Goal: Find contact information: Find contact information

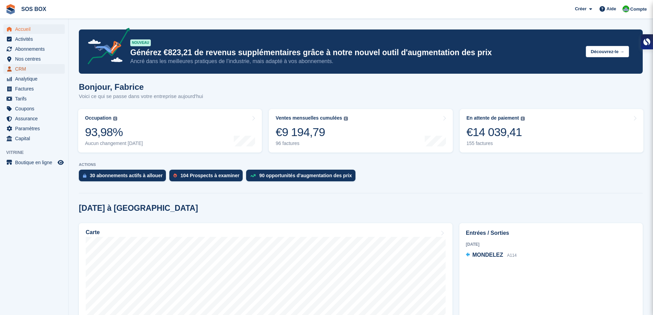
click at [27, 69] on span "CRM" at bounding box center [35, 69] width 41 height 10
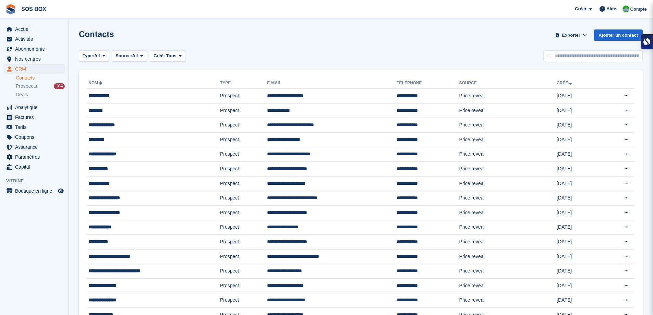
click at [25, 87] on span "Prospects" at bounding box center [26, 86] width 21 height 7
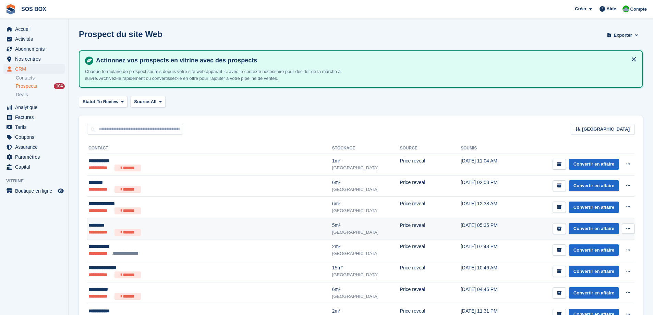
scroll to position [34, 0]
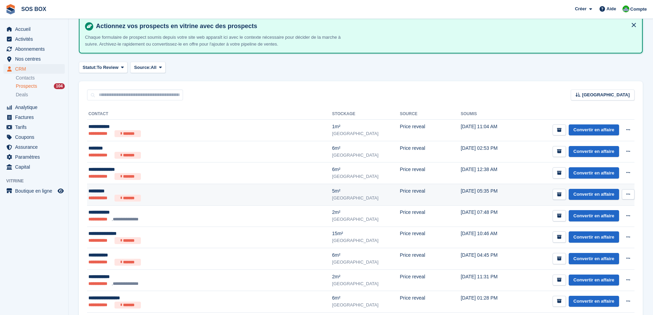
click at [185, 197] on ul "**********" at bounding box center [171, 198] width 166 height 7
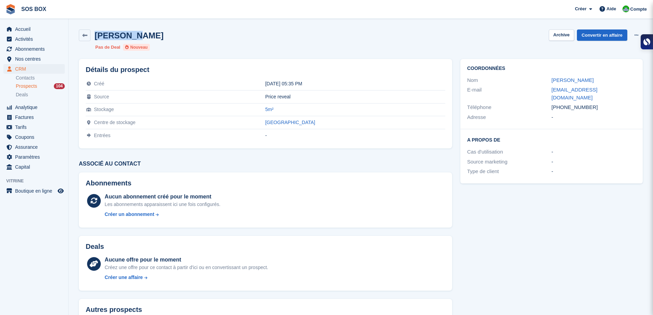
drag, startPoint x: 134, startPoint y: 38, endPoint x: 96, endPoint y: 38, distance: 38.0
click at [96, 38] on div "Kim papin Archive Convertir en affaire Supprimer le prospect" at bounding box center [361, 35] width 564 height 12
drag, startPoint x: 285, startPoint y: 107, endPoint x: 256, endPoint y: 107, distance: 28.4
click at [256, 107] on tr "Stockage 5m²" at bounding box center [265, 109] width 359 height 13
copy tr "5m²"
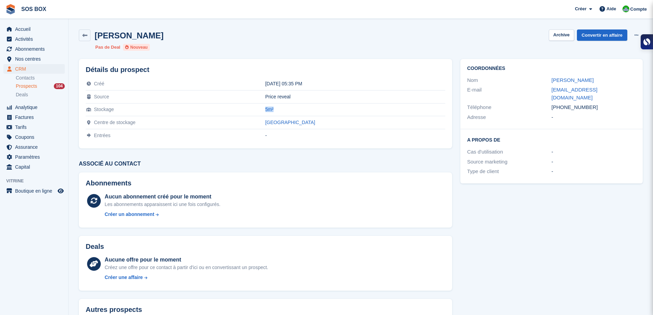
drag, startPoint x: 591, startPoint y: 100, endPoint x: 547, endPoint y: 101, distance: 43.5
click at [547, 102] on div "Téléphone +33622997261" at bounding box center [551, 107] width 169 height 10
copy div "Téléphone +33622997261"
drag, startPoint x: 603, startPoint y: 91, endPoint x: 546, endPoint y: 94, distance: 56.2
click at [546, 94] on div "E-mail papinkim@outlook.fr" at bounding box center [551, 93] width 169 height 17
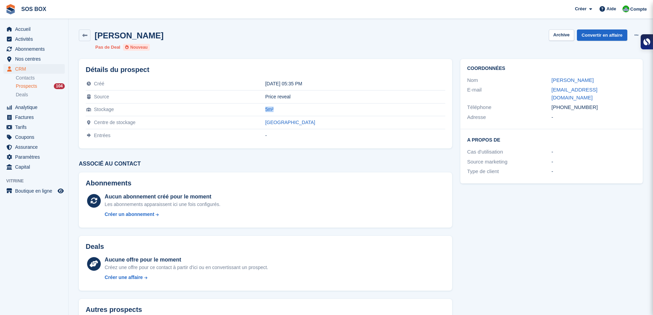
copy div "papinkim@outlook.fr"
click at [84, 35] on icon at bounding box center [84, 35] width 5 height 5
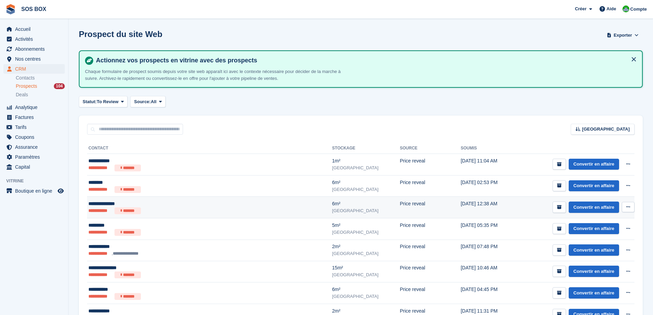
click at [223, 202] on div "**********" at bounding box center [171, 203] width 166 height 7
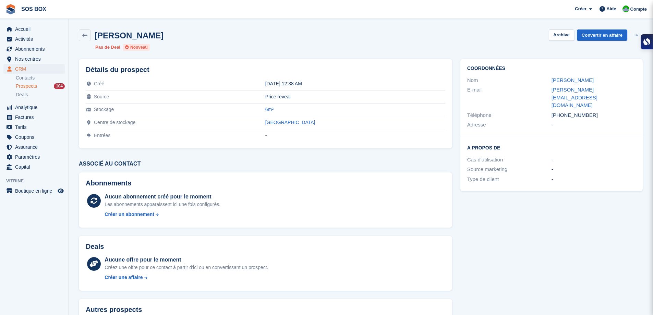
drag, startPoint x: 163, startPoint y: 38, endPoint x: 97, endPoint y: 37, distance: 66.8
click at [97, 37] on div "Clement Mathieu Archive Convertir en affaire Supprimer le prospect" at bounding box center [361, 35] width 564 height 12
copy h2 "Clement Mathieu"
drag, startPoint x: 589, startPoint y: 102, endPoint x: 550, endPoint y: 103, distance: 39.1
click at [550, 110] on div "Téléphone +33608358684" at bounding box center [551, 115] width 169 height 10
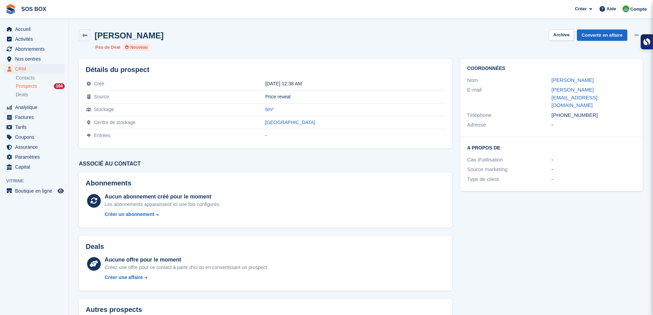
copy div "Téléphone +33608358684"
drag, startPoint x: 632, startPoint y: 90, endPoint x: 539, endPoint y: 94, distance: 93.9
click at [539, 94] on div "E-mail clement.mathieu16@gmail.com" at bounding box center [551, 97] width 169 height 25
copy div "clement.mathieu16@gmail.com"
drag, startPoint x: 291, startPoint y: 111, endPoint x: 257, endPoint y: 111, distance: 34.3
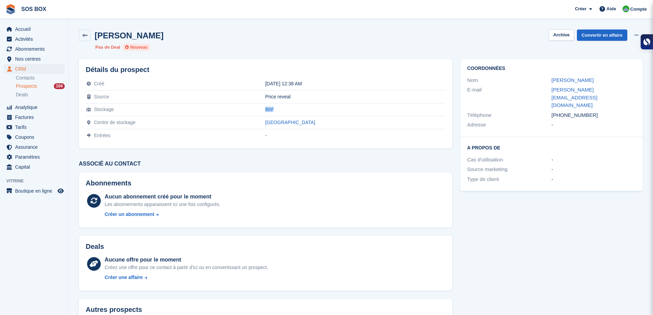
click at [257, 111] on tr "Stockage 6m²" at bounding box center [265, 109] width 359 height 13
copy tr "6m²"
click at [83, 38] on link at bounding box center [85, 35] width 12 height 12
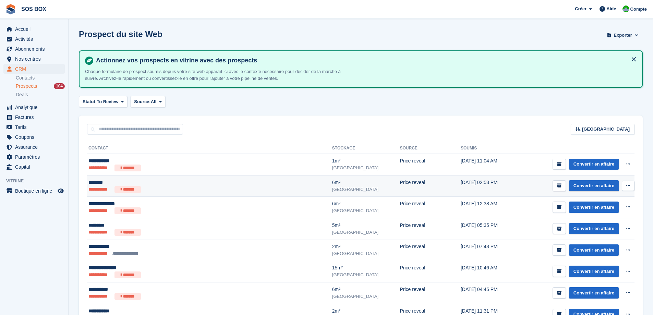
click at [181, 187] on ul "**********" at bounding box center [171, 189] width 166 height 7
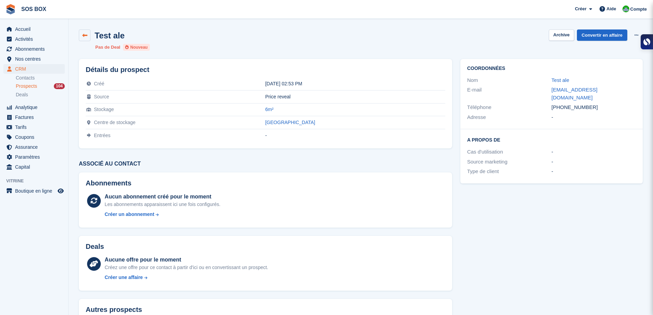
click at [87, 32] on link at bounding box center [85, 35] width 12 height 12
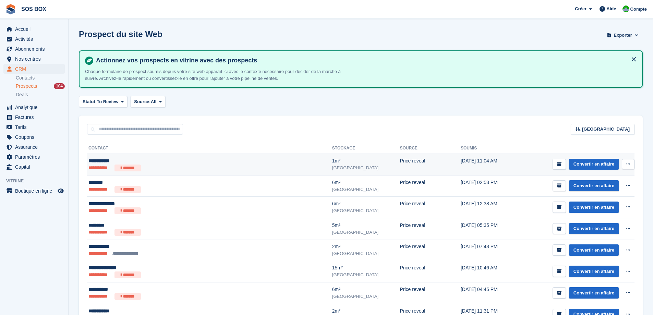
click at [235, 164] on ul "**********" at bounding box center [171, 167] width 166 height 7
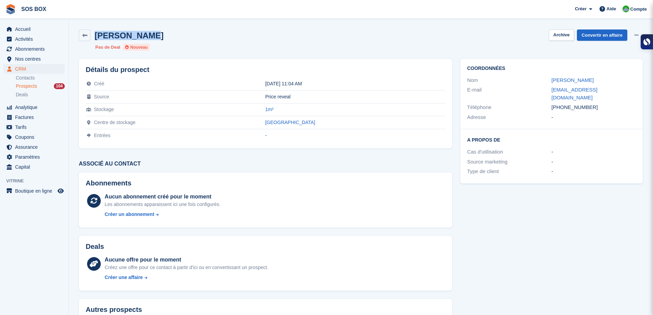
drag, startPoint x: 151, startPoint y: 38, endPoint x: 91, endPoint y: 37, distance: 60.3
click at [91, 37] on div "safia mouheb Archive Convertir en affaire Supprimer le prospect" at bounding box center [361, 35] width 564 height 12
copy h2 "safia mouheb"
drag, startPoint x: 589, startPoint y: 101, endPoint x: 546, endPoint y: 101, distance: 43.2
click at [546, 102] on div "Téléphone +33607066170" at bounding box center [551, 107] width 169 height 10
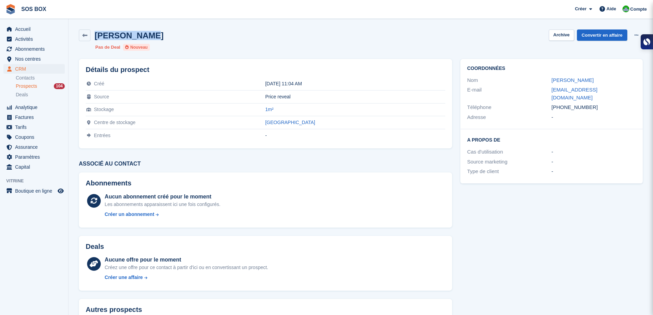
copy div "Téléphone +33607066170"
drag, startPoint x: 622, startPoint y: 89, endPoint x: 549, endPoint y: 89, distance: 73.0
click at [549, 89] on div "E-mail safiaprojet@gmail.com" at bounding box center [551, 93] width 169 height 17
copy div "safiaprojet@gmail.com"
drag, startPoint x: 277, startPoint y: 109, endPoint x: 260, endPoint y: 109, distance: 17.1
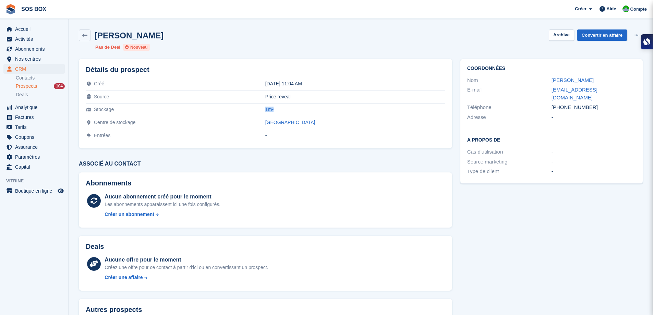
click at [260, 109] on tr "Stockage 1m²" at bounding box center [265, 109] width 359 height 13
copy tr "1m²"
click at [31, 61] on span "Nos centres" at bounding box center [35, 59] width 41 height 10
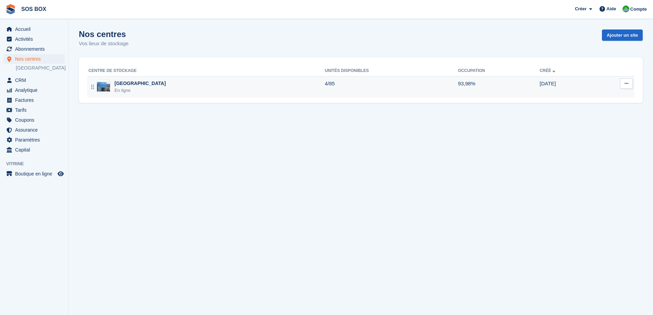
click at [183, 89] on div "Angoulême En ligne" at bounding box center [206, 87] width 236 height 14
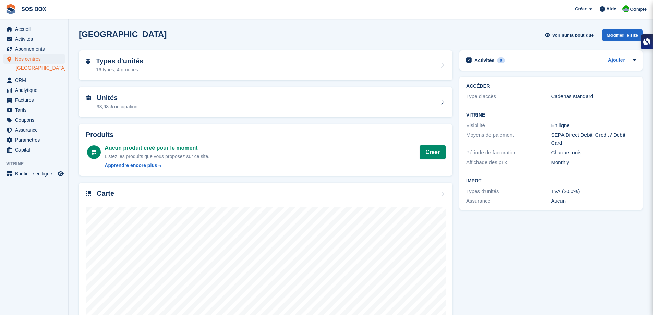
scroll to position [36, 0]
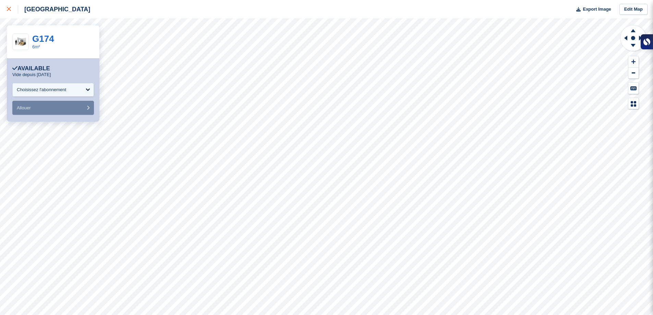
click at [11, 11] on icon at bounding box center [9, 9] width 4 height 4
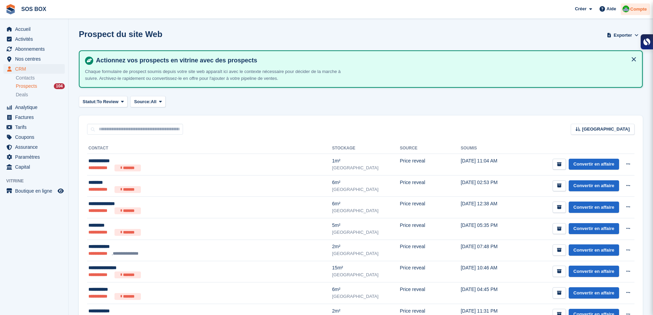
click at [633, 11] on span "Compte" at bounding box center [638, 9] width 16 height 7
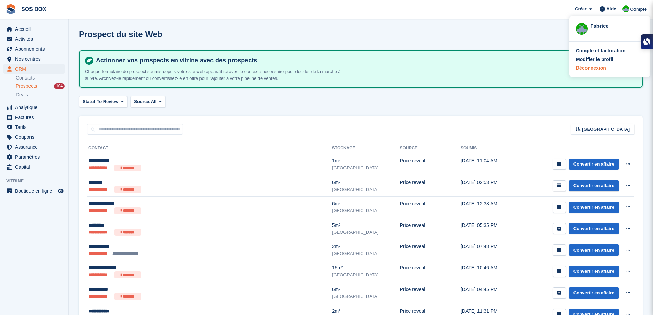
click at [603, 69] on div "Déconnexion" at bounding box center [591, 67] width 30 height 7
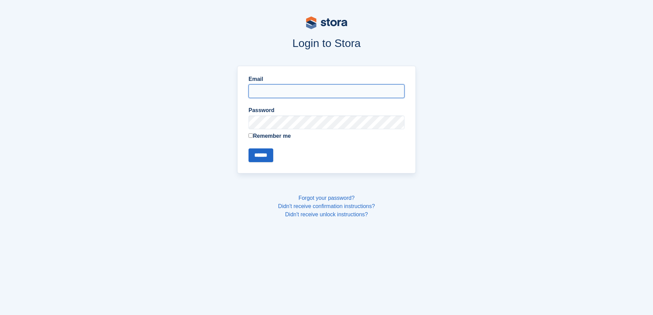
type input "**********"
click at [272, 152] on input "******" at bounding box center [260, 155] width 25 height 14
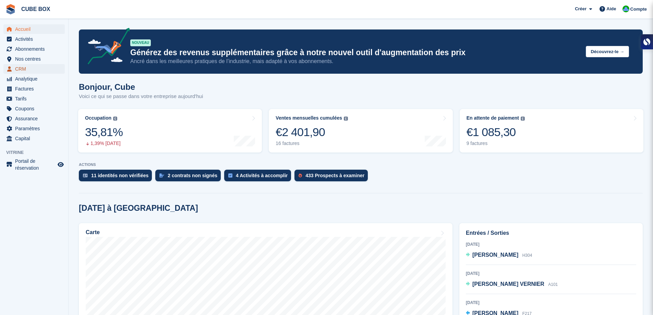
click at [31, 64] on span "CRM" at bounding box center [35, 69] width 41 height 10
